Goal: Task Accomplishment & Management: Manage account settings

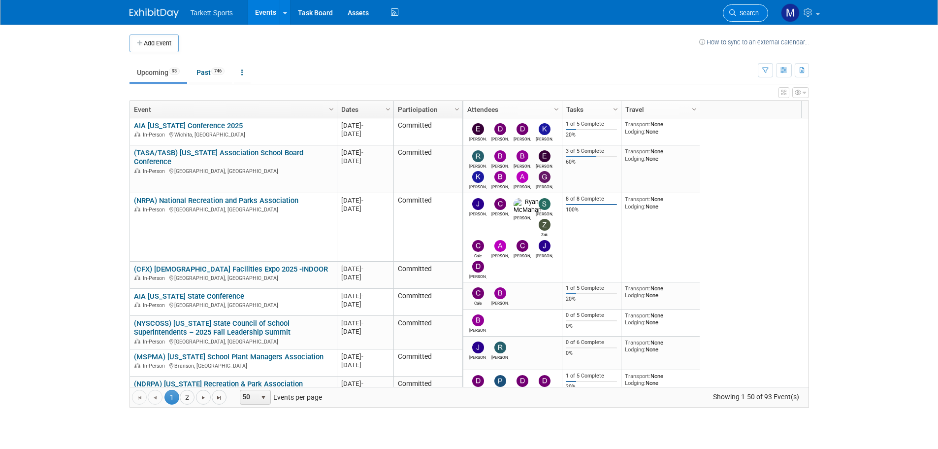
click at [753, 6] on link "Search" at bounding box center [745, 12] width 45 height 17
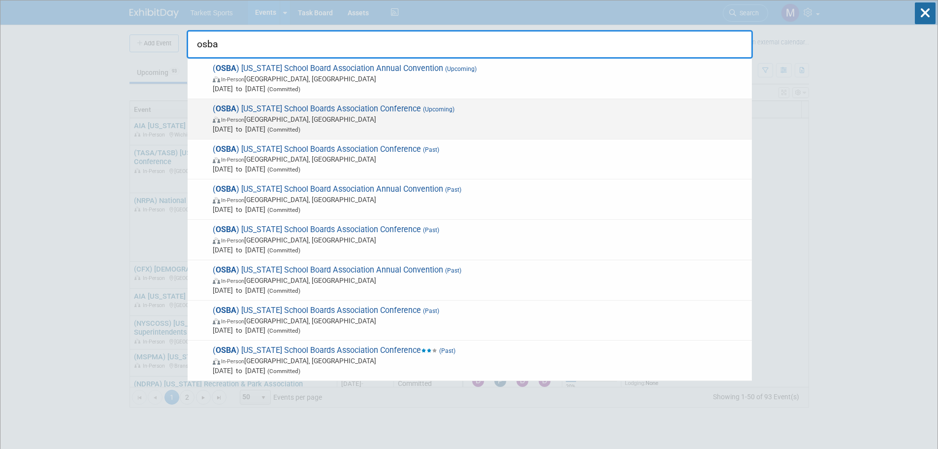
type input "osba"
click at [339, 110] on span "( OSBA ) [US_STATE] School Boards Association Conference (Upcoming) In-Person […" at bounding box center [478, 119] width 537 height 30
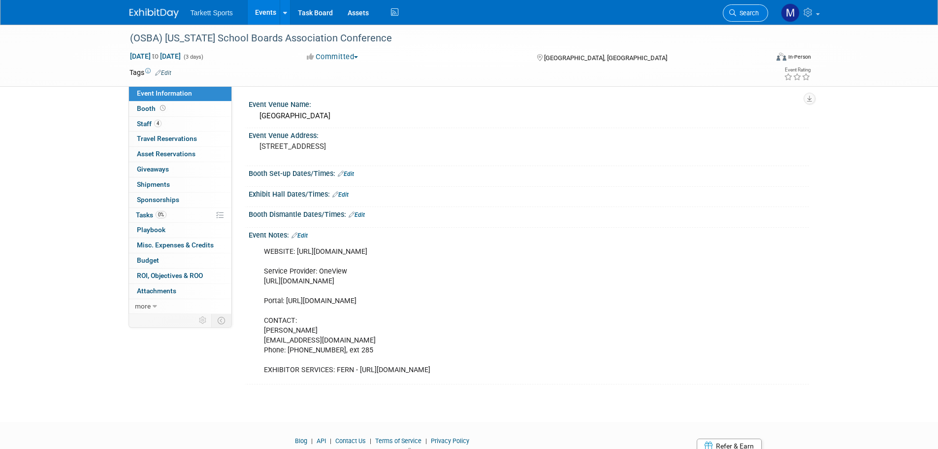
click at [745, 11] on span "Search" at bounding box center [747, 12] width 23 height 7
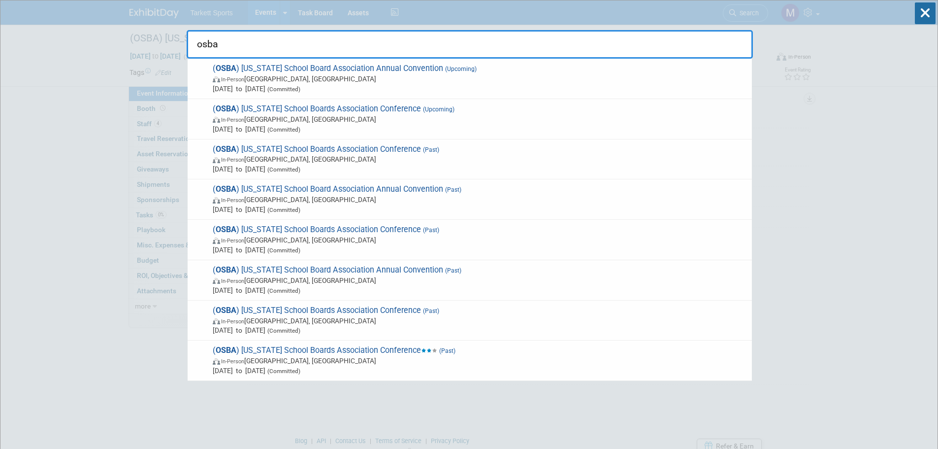
type input "osba"
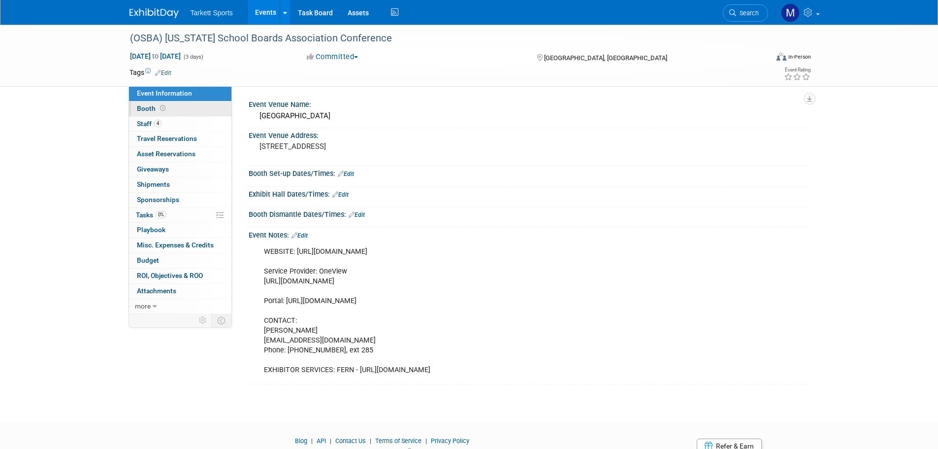
click at [187, 110] on link "Booth" at bounding box center [180, 108] width 102 height 15
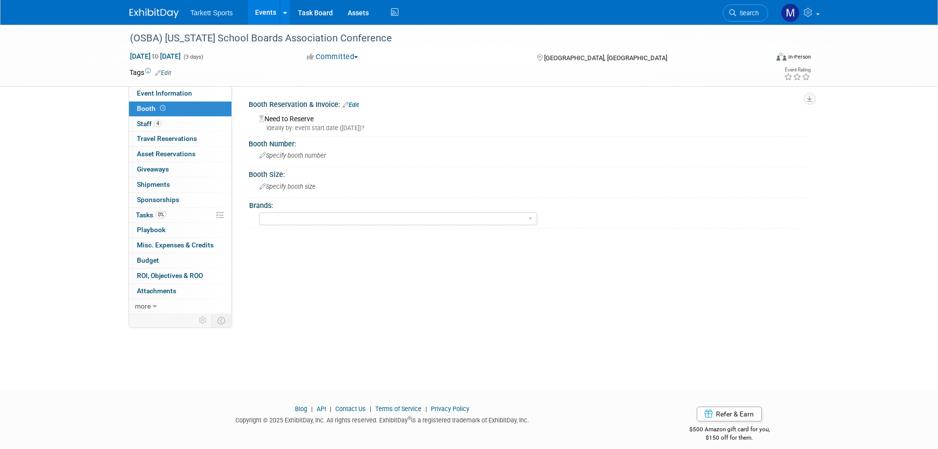
click at [356, 101] on link "Edit" at bounding box center [351, 104] width 16 height 7
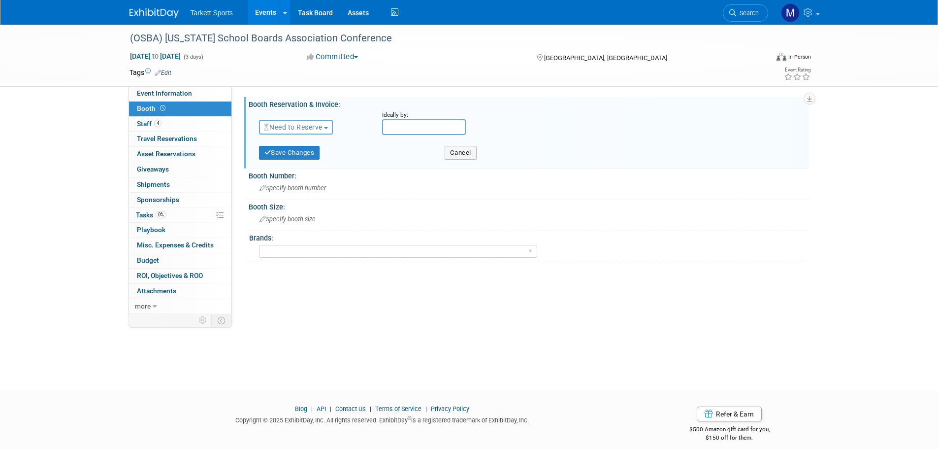
click at [306, 132] on button "Need to Reserve" at bounding box center [296, 127] width 74 height 15
click at [306, 162] on link "Reserved" at bounding box center [312, 158] width 105 height 14
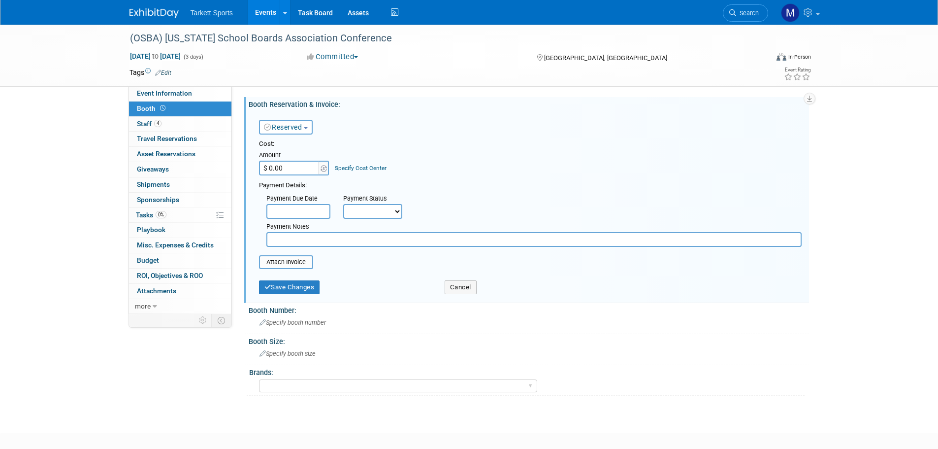
click at [292, 170] on input "$ 0.00" at bounding box center [290, 168] width 62 height 15
type input "$ 1,800.00"
click at [288, 283] on button "Save Changes" at bounding box center [289, 287] width 61 height 14
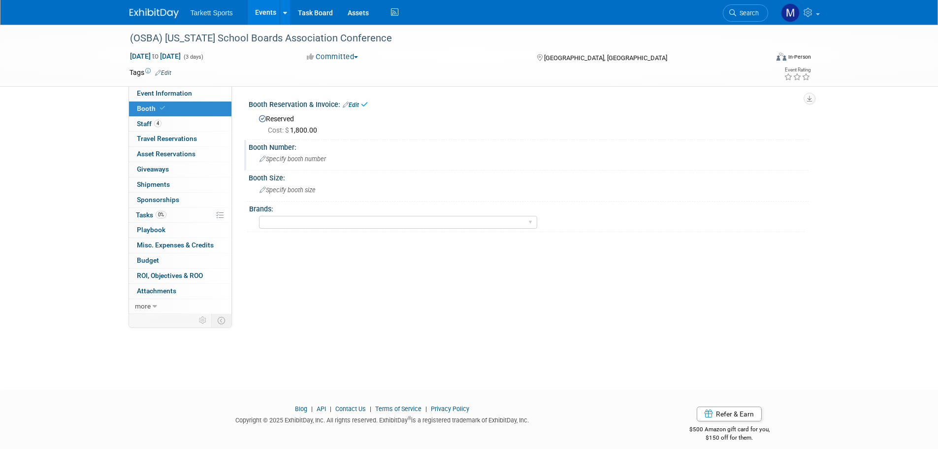
click at [286, 160] on span "Specify booth number" at bounding box center [293, 158] width 66 height 7
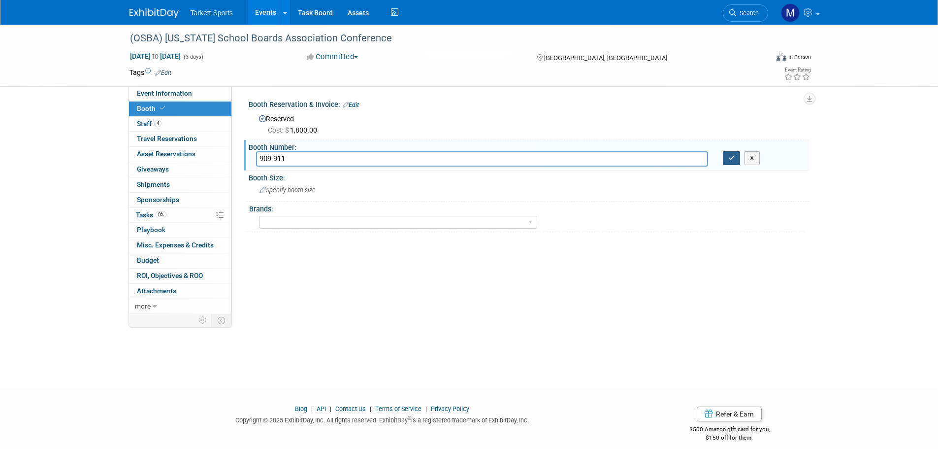
type input "909-911"
click at [726, 162] on button "button" at bounding box center [732, 158] width 18 height 14
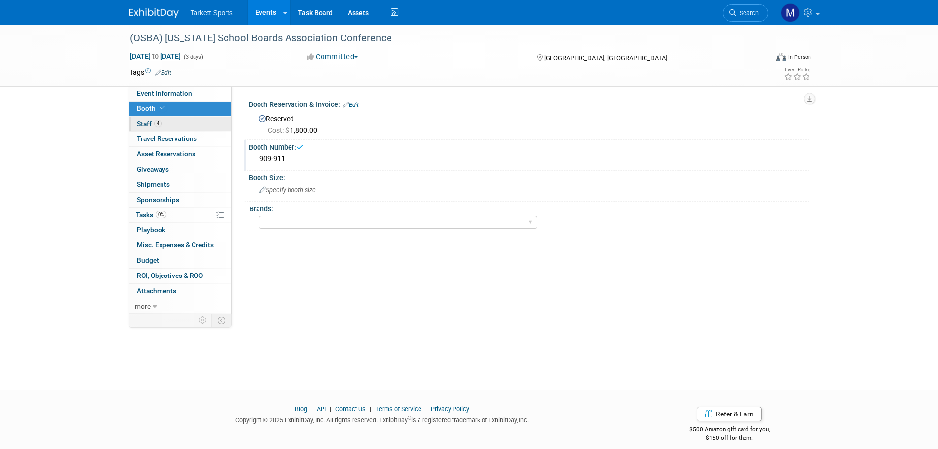
click at [175, 120] on link "4 Staff 4" at bounding box center [180, 124] width 102 height 15
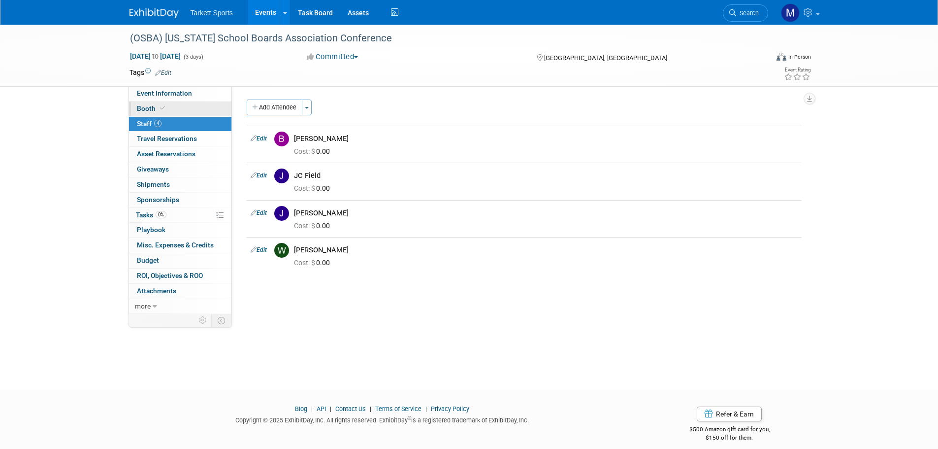
click at [168, 107] on link "Booth" at bounding box center [180, 108] width 102 height 15
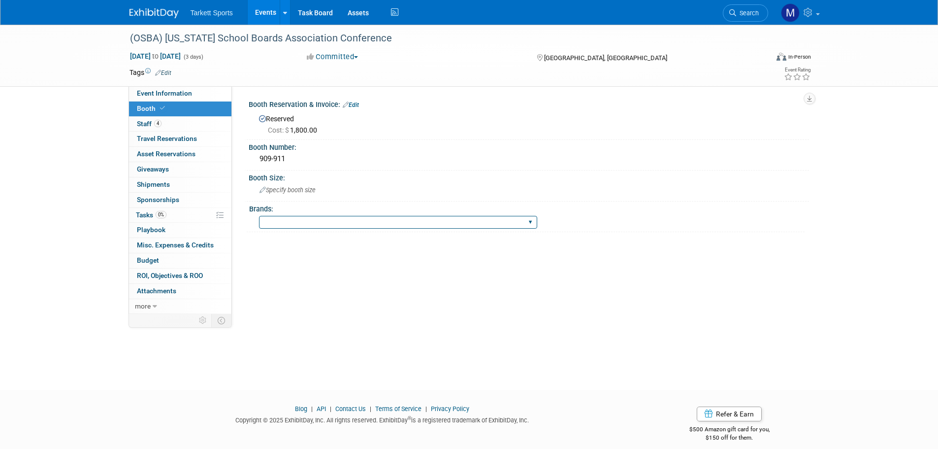
click at [332, 227] on select "FieldTurf FieldTurf, Classic Turf FieldTurf, Beynon FieldTurf, Indoor FieldTurf…" at bounding box center [398, 222] width 278 height 13
select select "FieldTurf, Beynon, Indoor"
click at [259, 216] on select "FieldTurf FieldTurf, Classic Turf FieldTurf, Beynon FieldTurf, Indoor FieldTurf…" at bounding box center [398, 222] width 278 height 13
click at [179, 215] on link "0% Tasks 0%" at bounding box center [180, 215] width 102 height 15
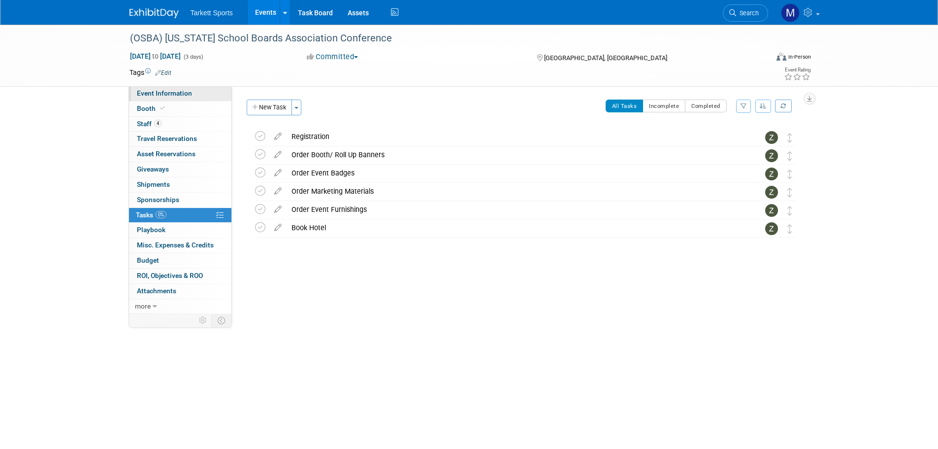
click at [173, 97] on span "Event Information" at bounding box center [164, 93] width 55 height 8
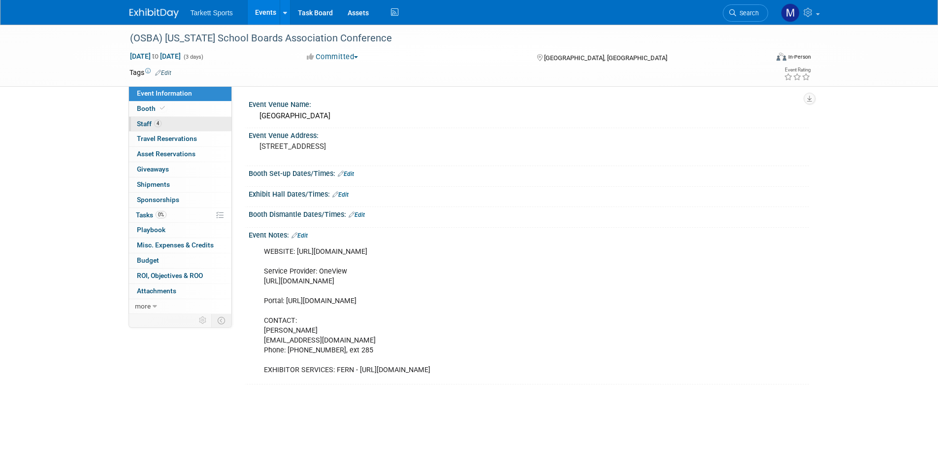
click at [180, 119] on link "4 Staff 4" at bounding box center [180, 124] width 102 height 15
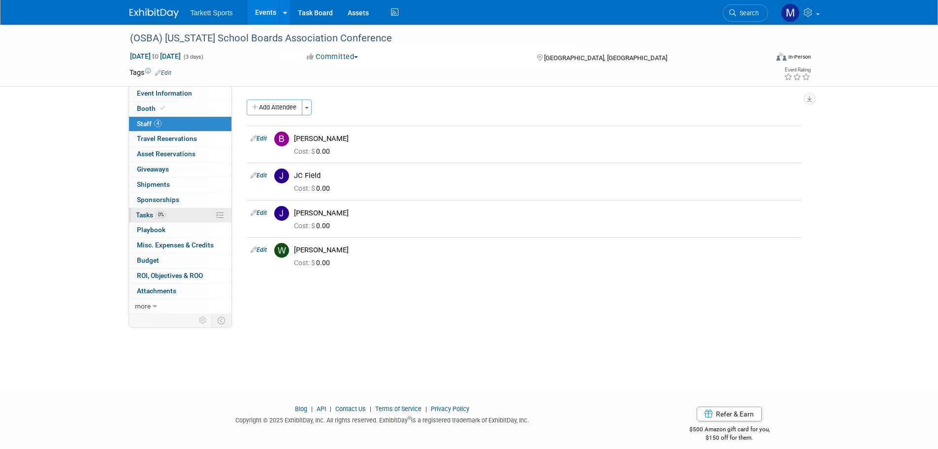
click at [180, 212] on link "0% Tasks 0%" at bounding box center [180, 215] width 102 height 15
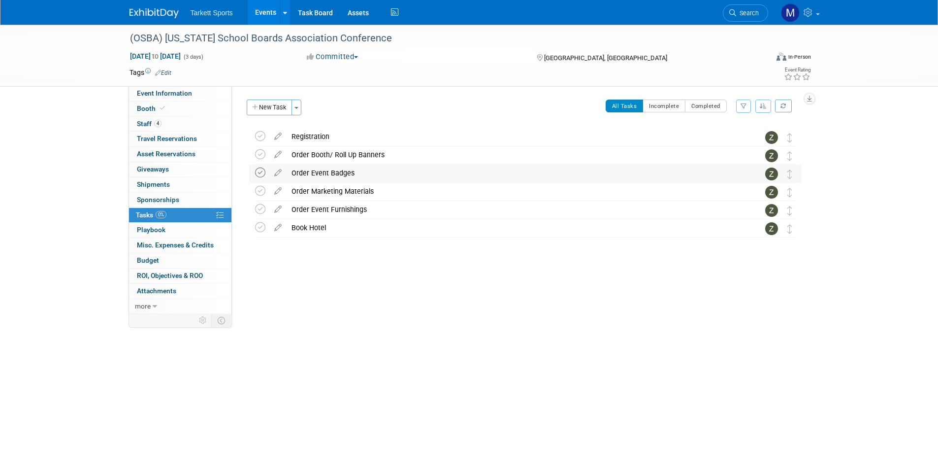
click at [262, 168] on icon at bounding box center [260, 172] width 10 height 10
click at [258, 141] on icon at bounding box center [260, 136] width 10 height 10
